Goal: Transaction & Acquisition: Obtain resource

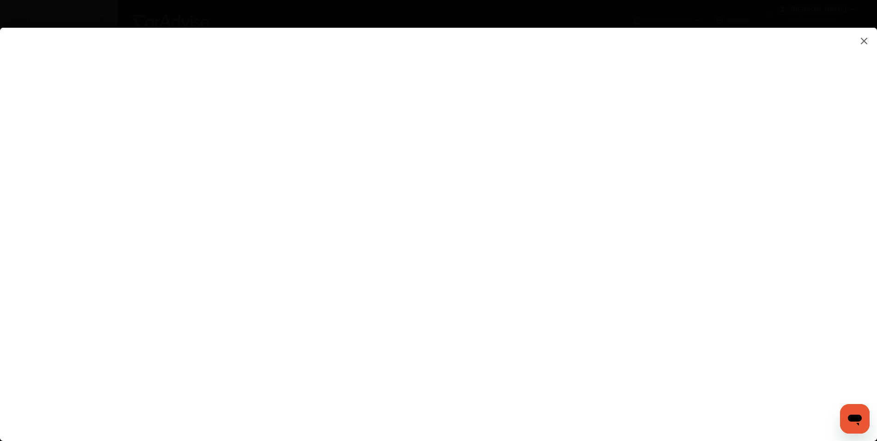
click at [569, 278] on flutter-view at bounding box center [438, 225] width 877 height 395
type input "**********"
click at [483, 290] on flutter-view at bounding box center [438, 225] width 877 height 395
click at [575, 240] on flutter-view at bounding box center [438, 225] width 877 height 395
click at [557, 207] on flutter-view at bounding box center [438, 225] width 877 height 395
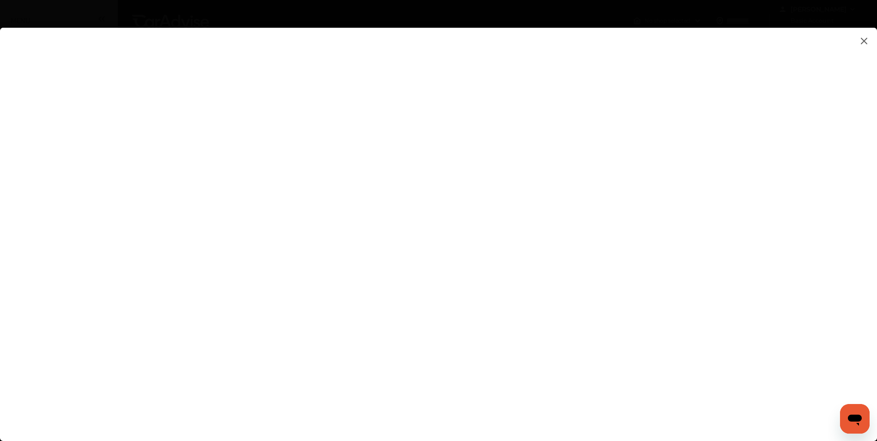
type textarea "**********"
click at [562, 246] on flutter-view "**********" at bounding box center [438, 225] width 877 height 395
click at [566, 264] on flutter-view at bounding box center [438, 225] width 877 height 395
click at [559, 179] on flutter-view at bounding box center [438, 225] width 877 height 395
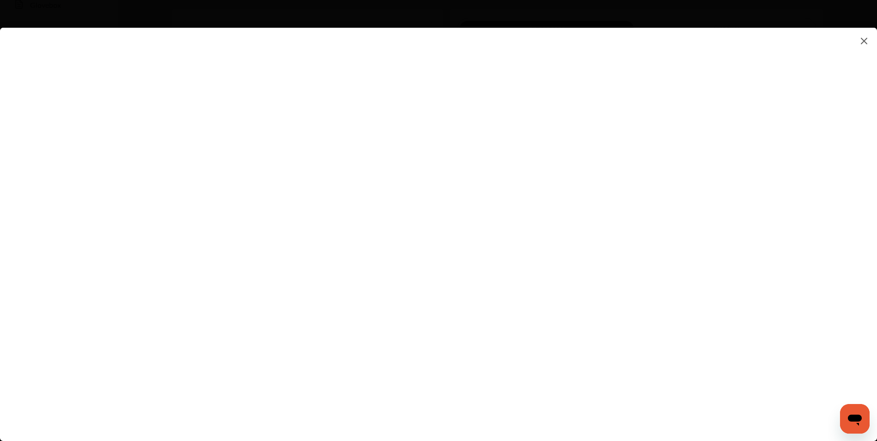
click at [603, 133] on flutter-view at bounding box center [438, 225] width 877 height 395
click at [494, 268] on flutter-view at bounding box center [438, 225] width 877 height 395
click at [557, 172] on flutter-view at bounding box center [438, 225] width 877 height 395
type input "*********"
click at [585, 229] on flutter-view "*********" at bounding box center [438, 225] width 877 height 395
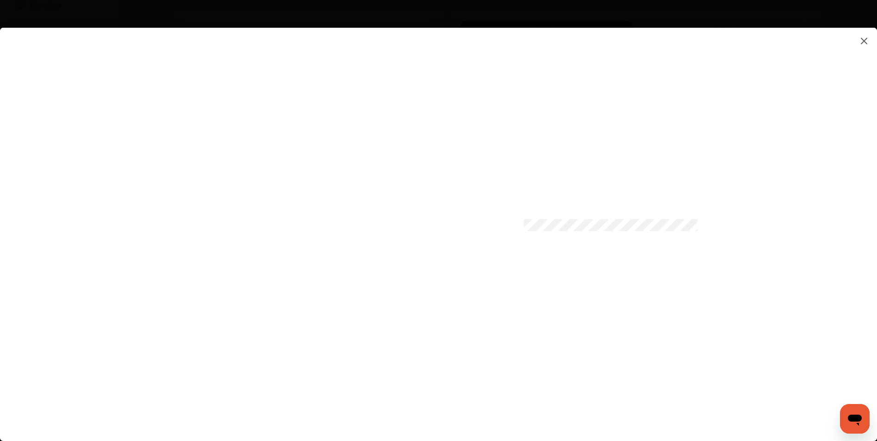
click at [723, 226] on flutter-view at bounding box center [438, 225] width 877 height 395
click at [590, 275] on flutter-view at bounding box center [438, 225] width 877 height 395
click at [725, 277] on flutter-view at bounding box center [438, 225] width 877 height 395
click at [612, 306] on flutter-view at bounding box center [438, 225] width 877 height 395
click at [523, 385] on flutter-view at bounding box center [438, 225] width 877 height 395
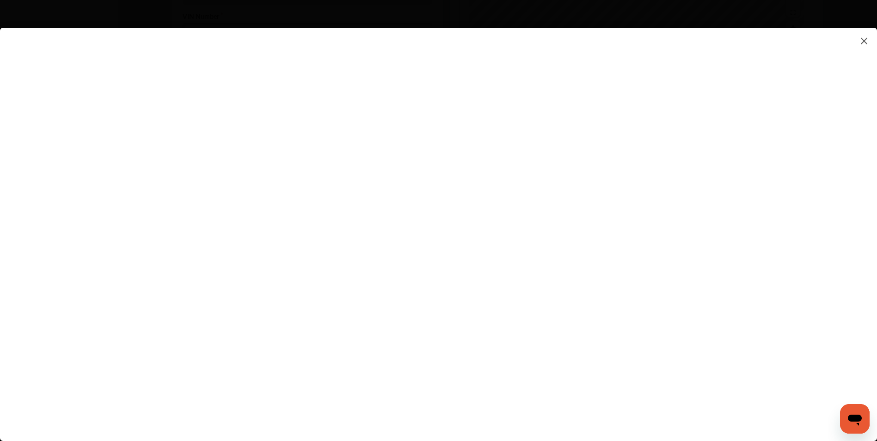
scroll to position [370, 0]
click at [683, 388] on flutter-view at bounding box center [438, 225] width 877 height 395
click at [250, 49] on flutter-view at bounding box center [438, 225] width 877 height 395
click at [222, 53] on flutter-view at bounding box center [438, 225] width 877 height 395
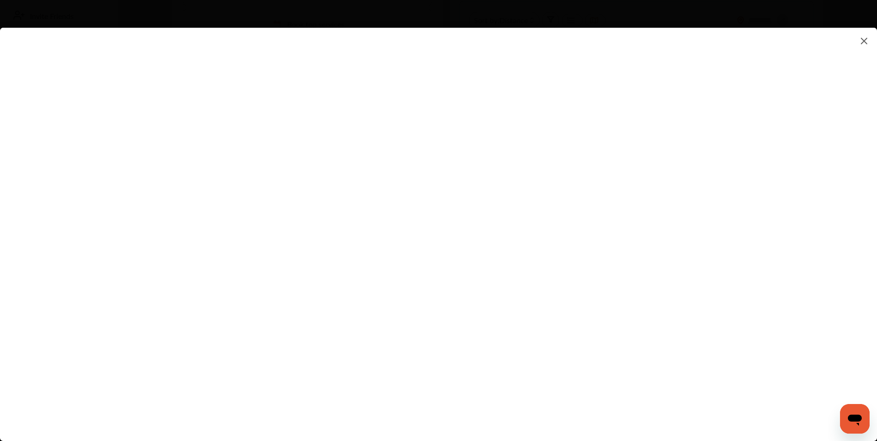
click at [863, 43] on img at bounding box center [863, 41] width 11 height 12
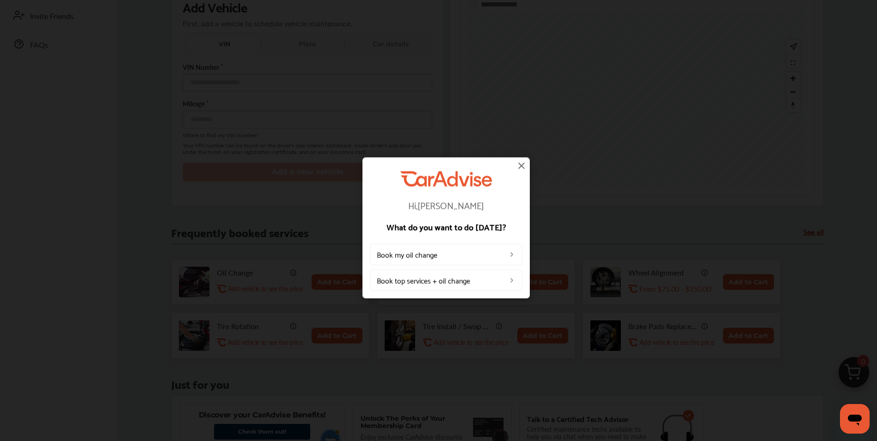
click at [524, 165] on img at bounding box center [521, 165] width 11 height 11
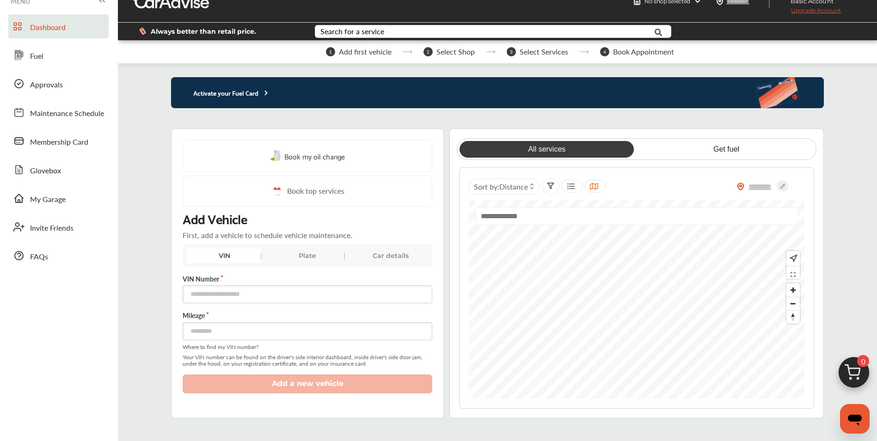
scroll to position [46, 0]
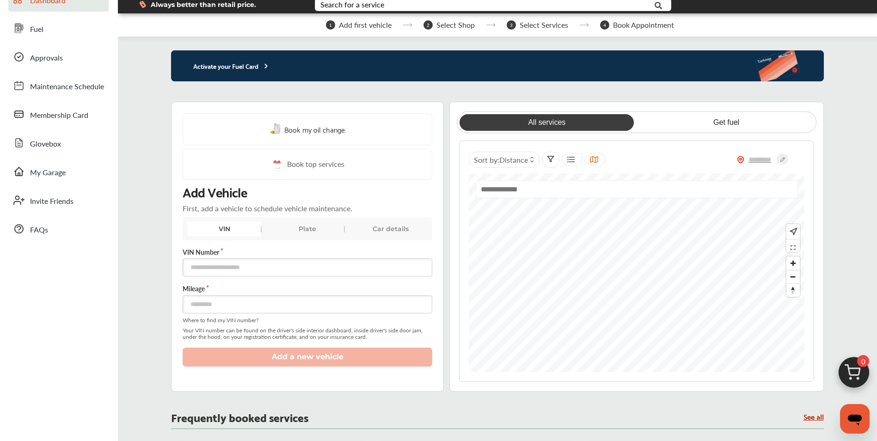
click at [188, 34] on div "1 Add first vehicle 2 Select Shop 3 Select Services 4 Book Appointment" at bounding box center [499, 24] width 763 height 23
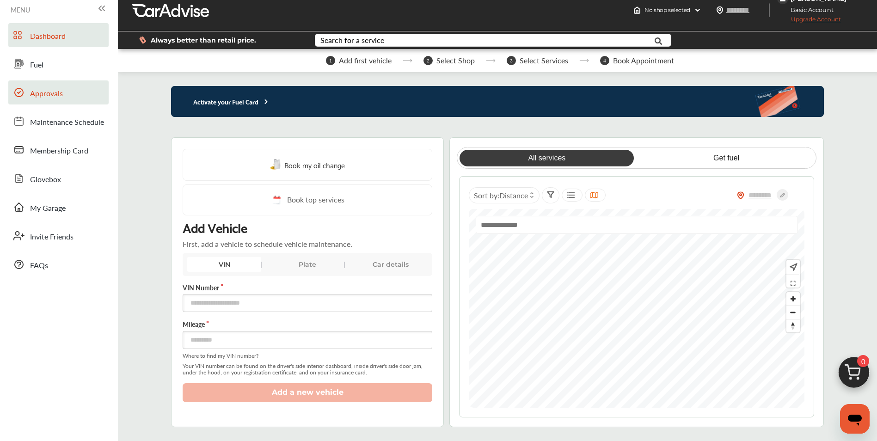
scroll to position [0, 0]
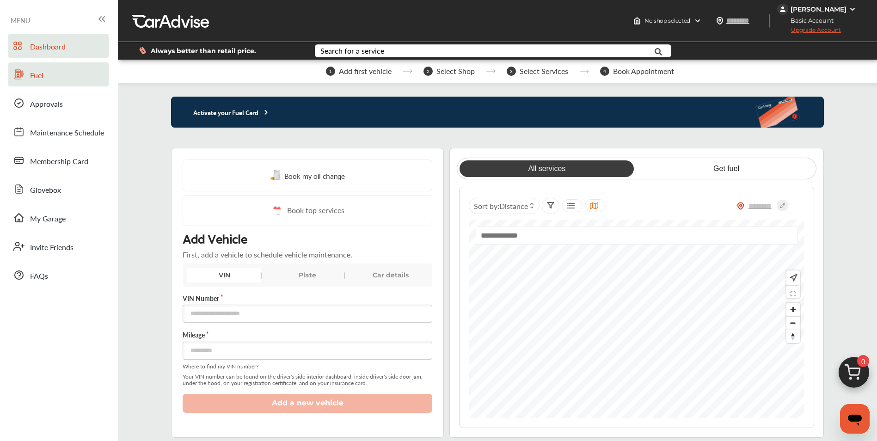
click at [37, 78] on span "Fuel" at bounding box center [36, 76] width 13 height 12
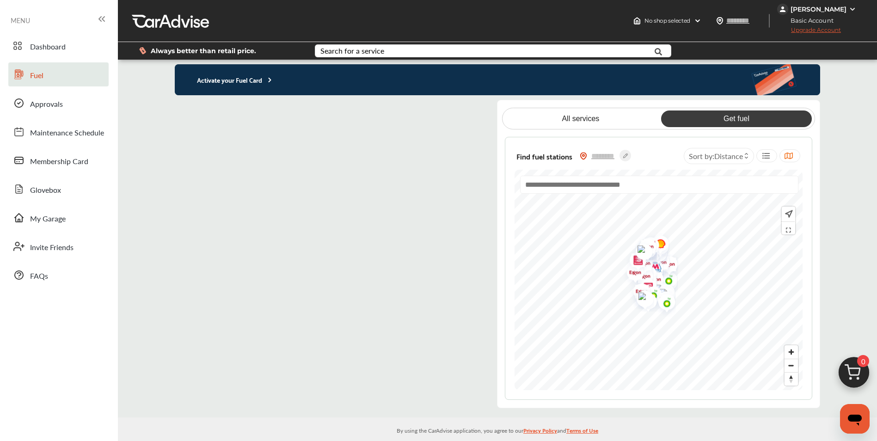
click at [827, 6] on div "[PERSON_NAME]" at bounding box center [818, 9] width 56 height 8
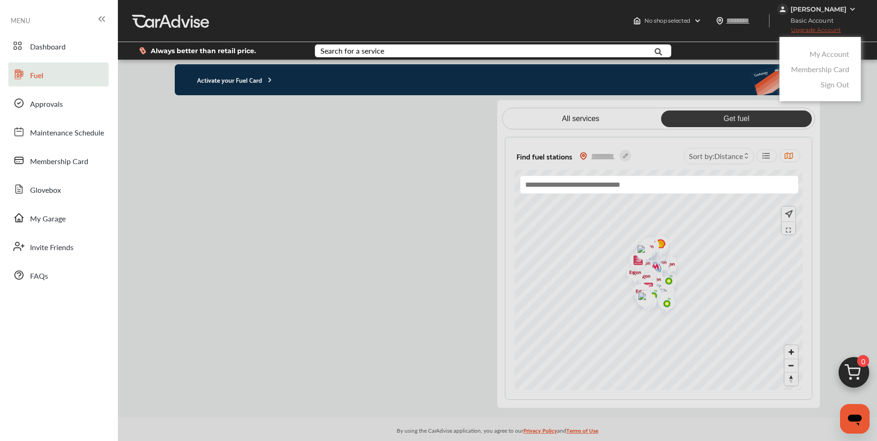
click at [834, 68] on link "Membership Card" at bounding box center [820, 69] width 58 height 11
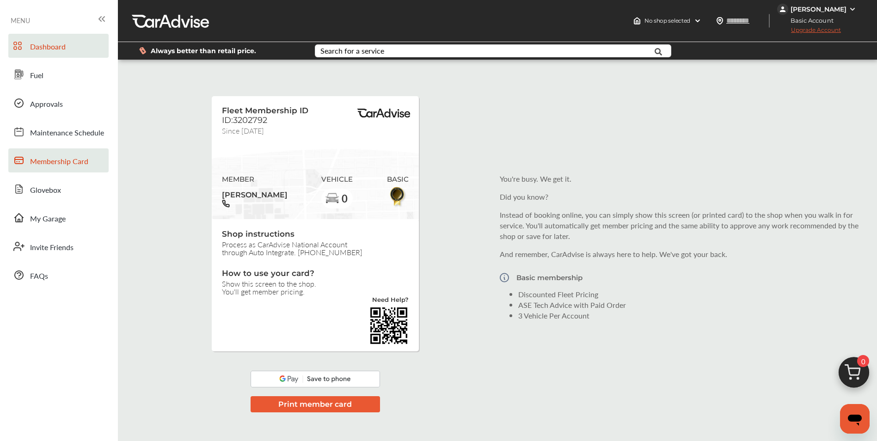
click at [32, 46] on span "Dashboard" at bounding box center [48, 47] width 36 height 12
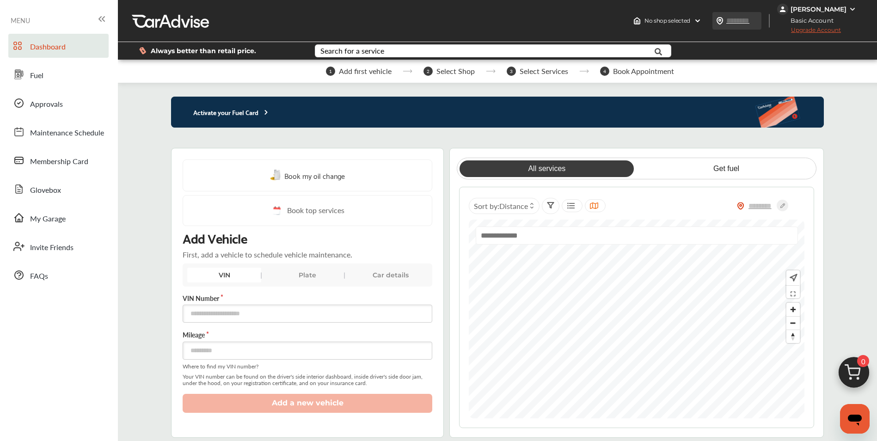
click at [738, 23] on input "text" at bounding box center [746, 21] width 43 height 10
type input "*****"
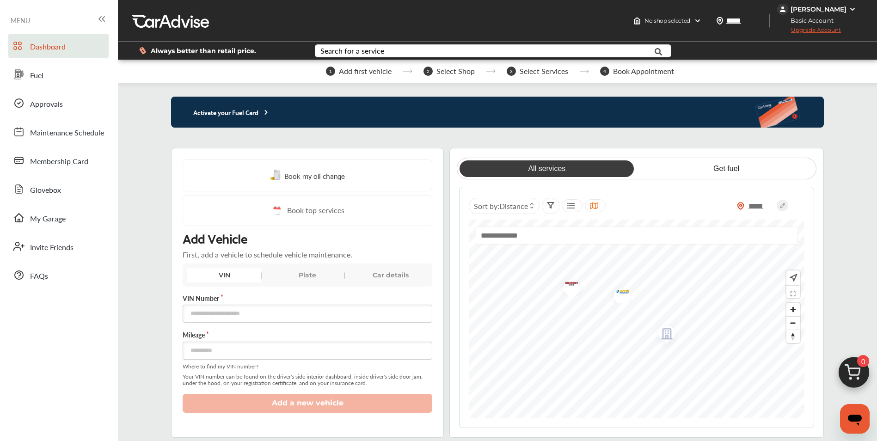
click at [571, 286] on img "Map marker" at bounding box center [568, 285] width 24 height 20
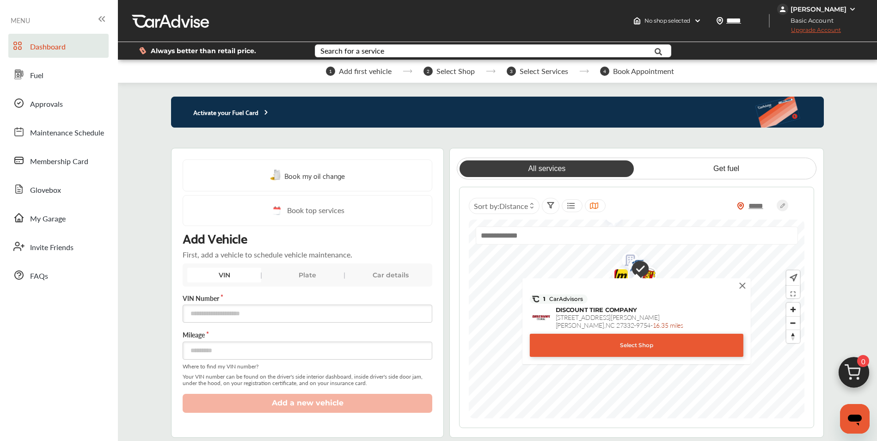
click at [742, 287] on img at bounding box center [742, 285] width 10 height 10
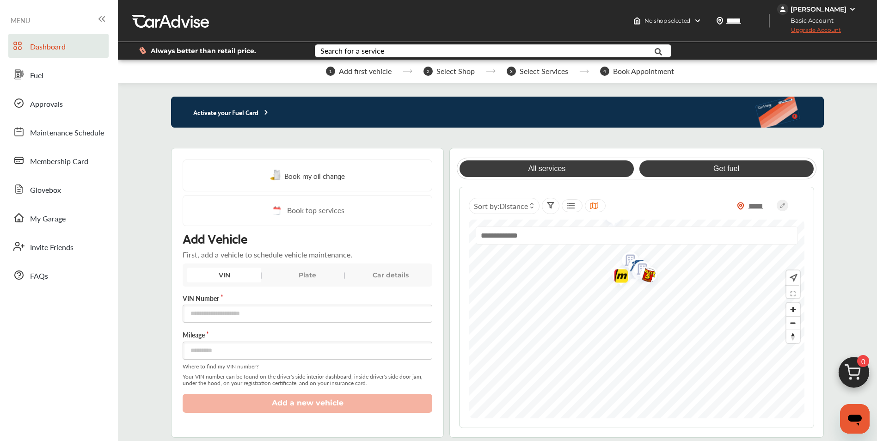
click at [717, 168] on link "Get fuel" at bounding box center [726, 168] width 174 height 17
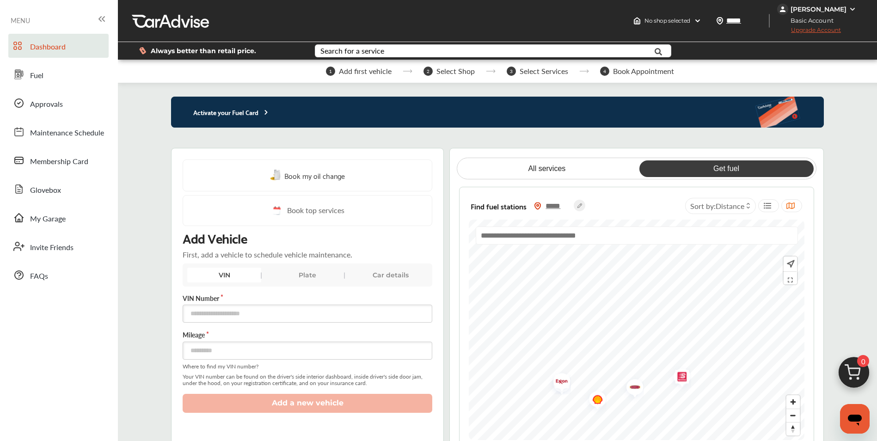
click at [738, 196] on div "Find fuel stations ***** Sort by : Distance" at bounding box center [636, 318] width 354 height 263
click at [102, 21] on icon at bounding box center [101, 18] width 11 height 11
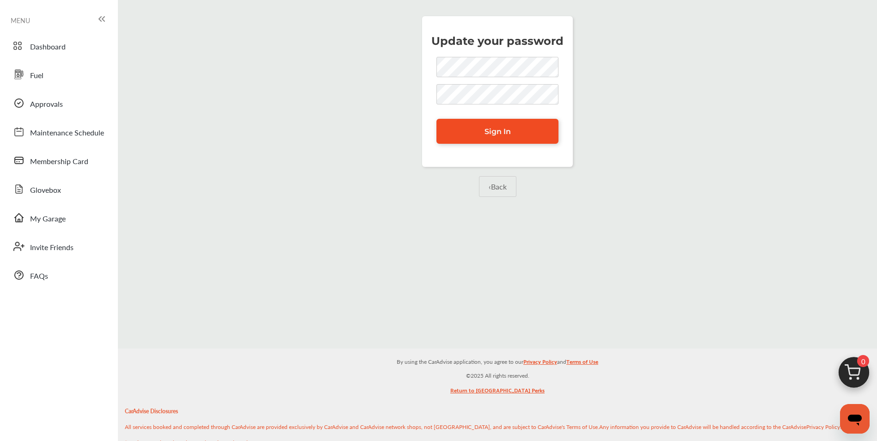
click at [519, 130] on link "Sign In" at bounding box center [497, 131] width 122 height 25
